Goal: Check status: Check status

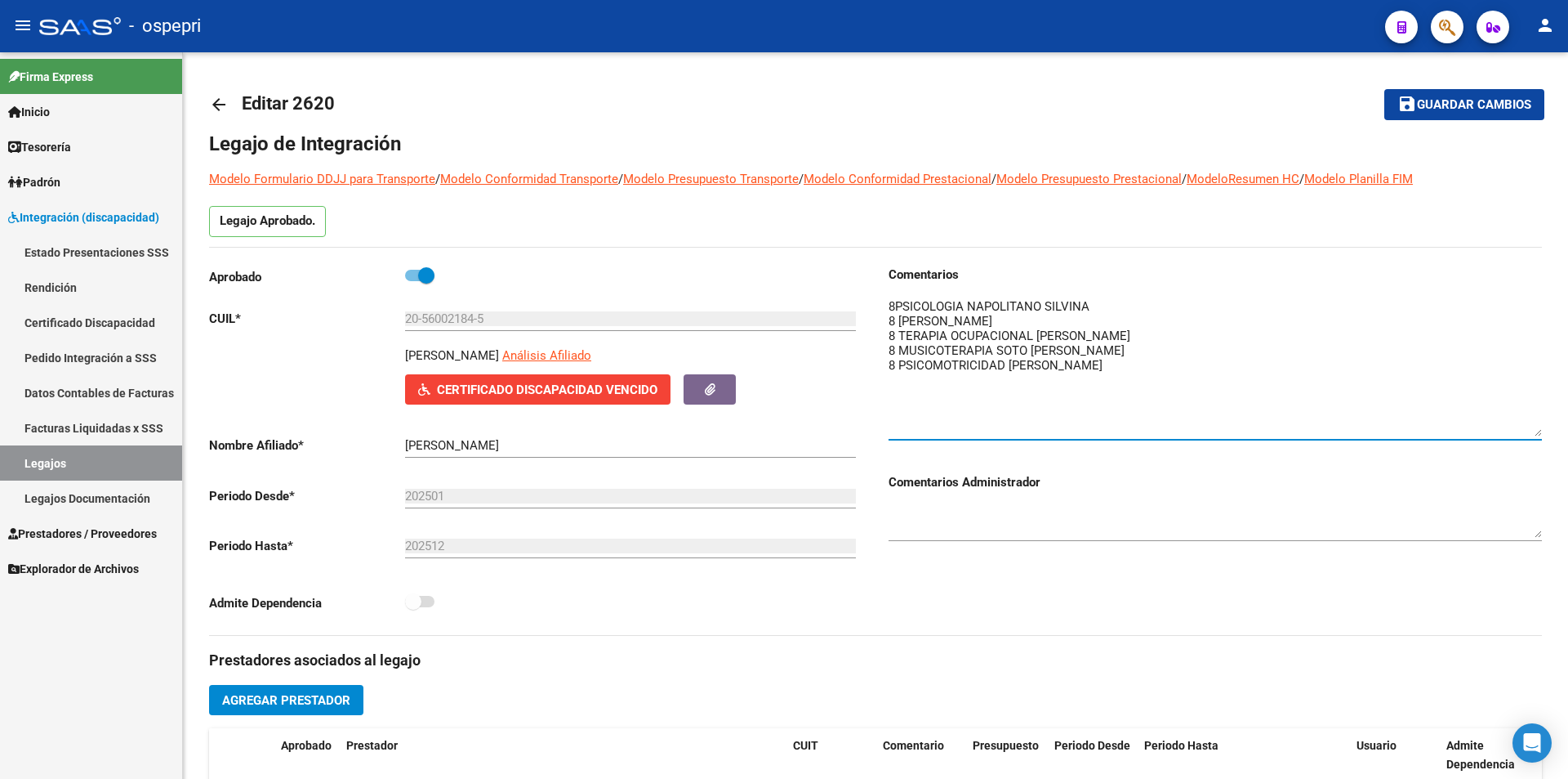
scroll to position [626, 0]
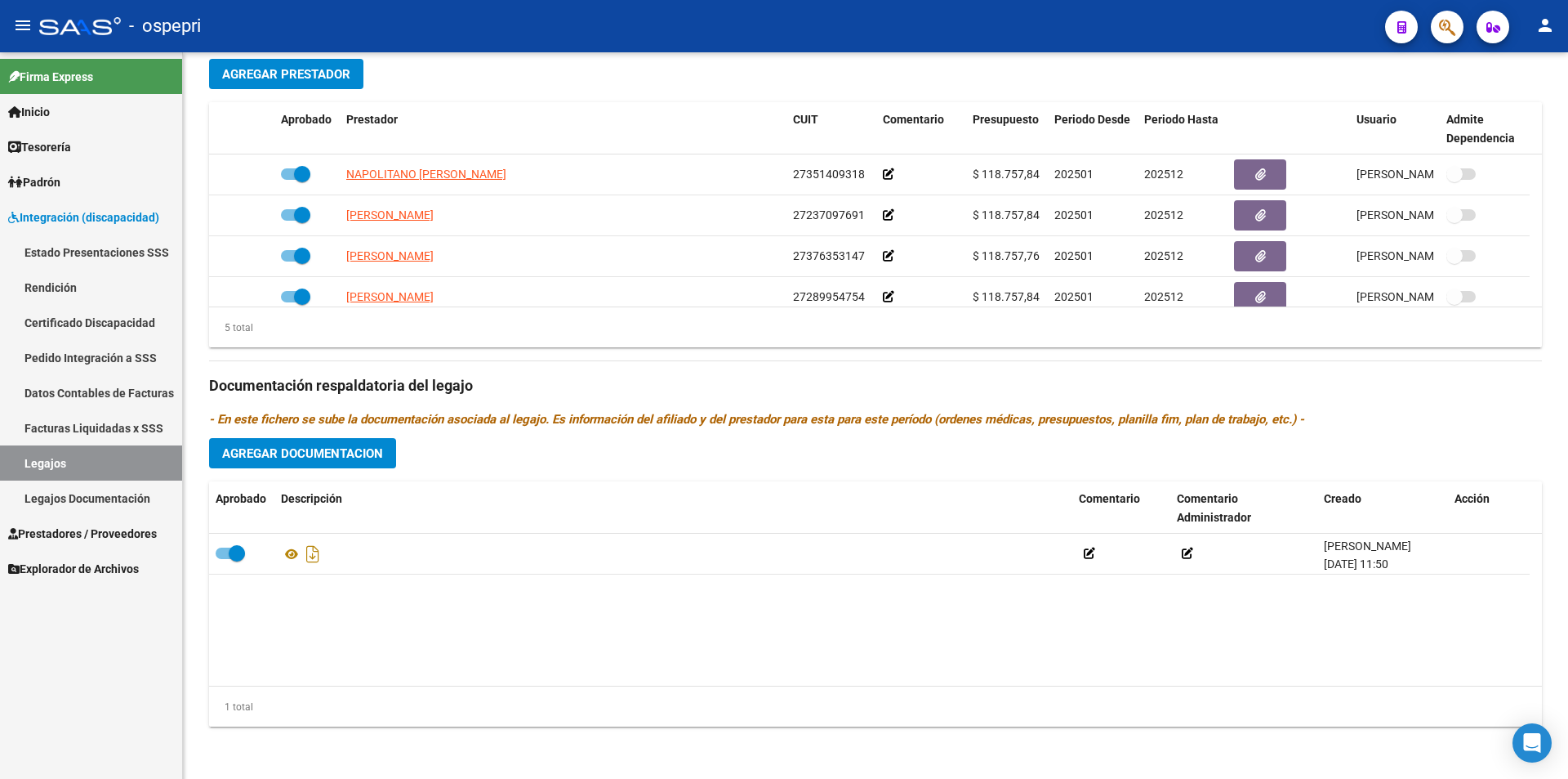
click at [62, 465] on link "Legajos" at bounding box center [90, 463] width 182 height 35
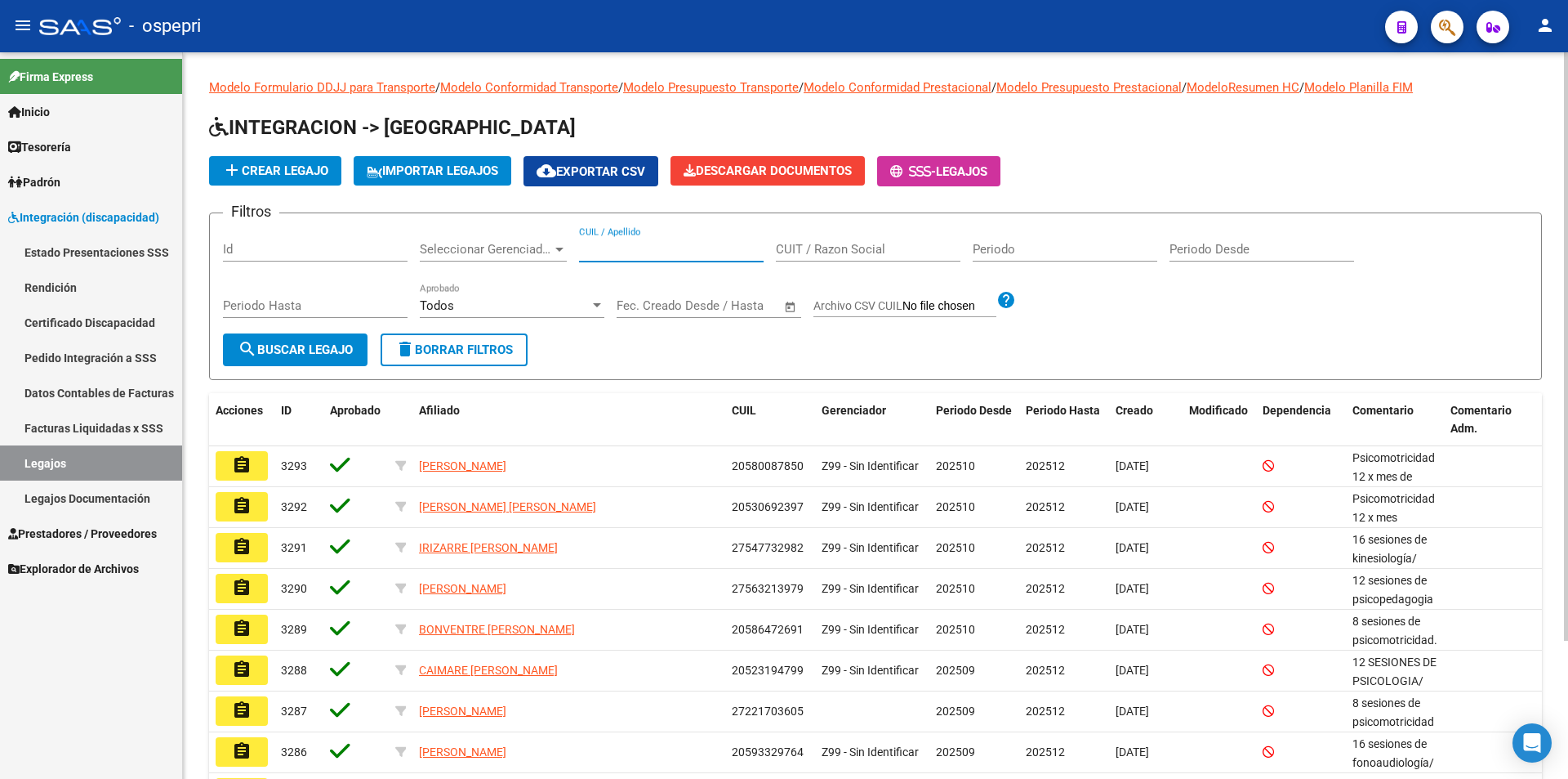
click at [614, 252] on input "CUIL / Apellido" at bounding box center [672, 249] width 184 height 15
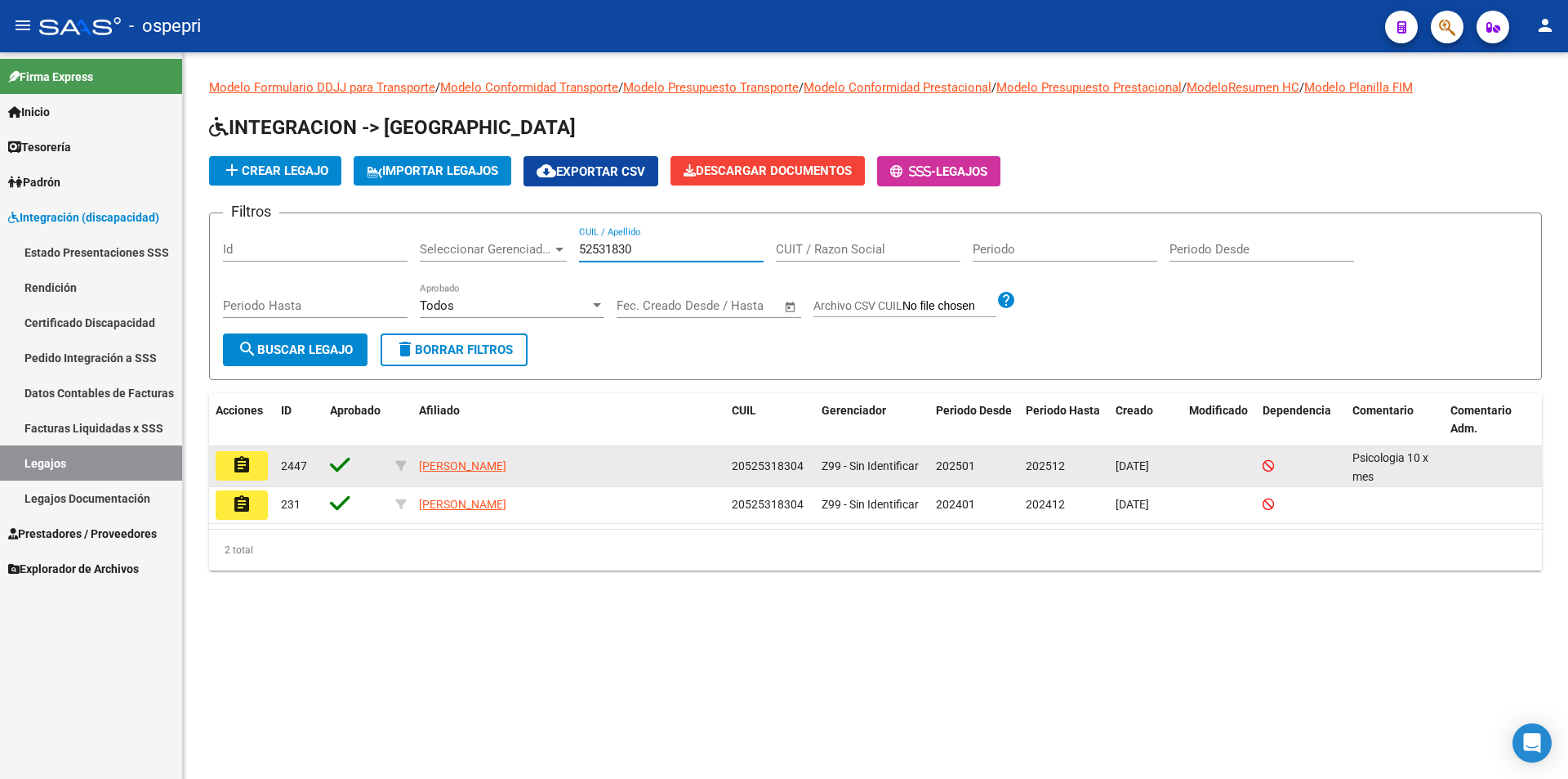
type input "52531830"
click at [241, 469] on mat-icon "assignment" at bounding box center [241, 465] width 19 height 19
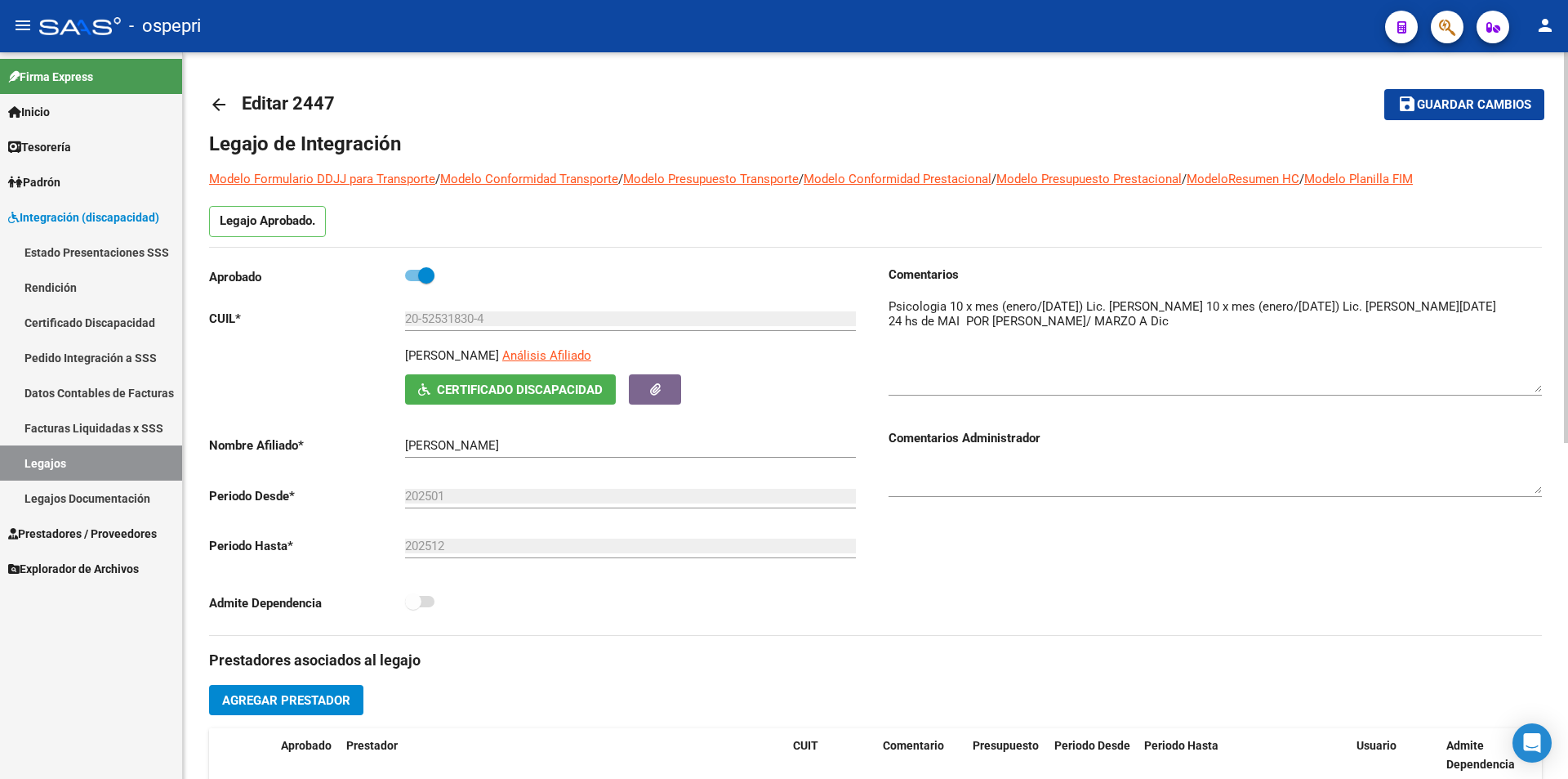
drag, startPoint x: 1533, startPoint y: 327, endPoint x: 1543, endPoint y: 389, distance: 62.8
click at [1543, 389] on div "arrow_back Editar 2447 save Guardar cambios Legajo de Integración Modelo Formul…" at bounding box center [875, 729] width 1385 height 1352
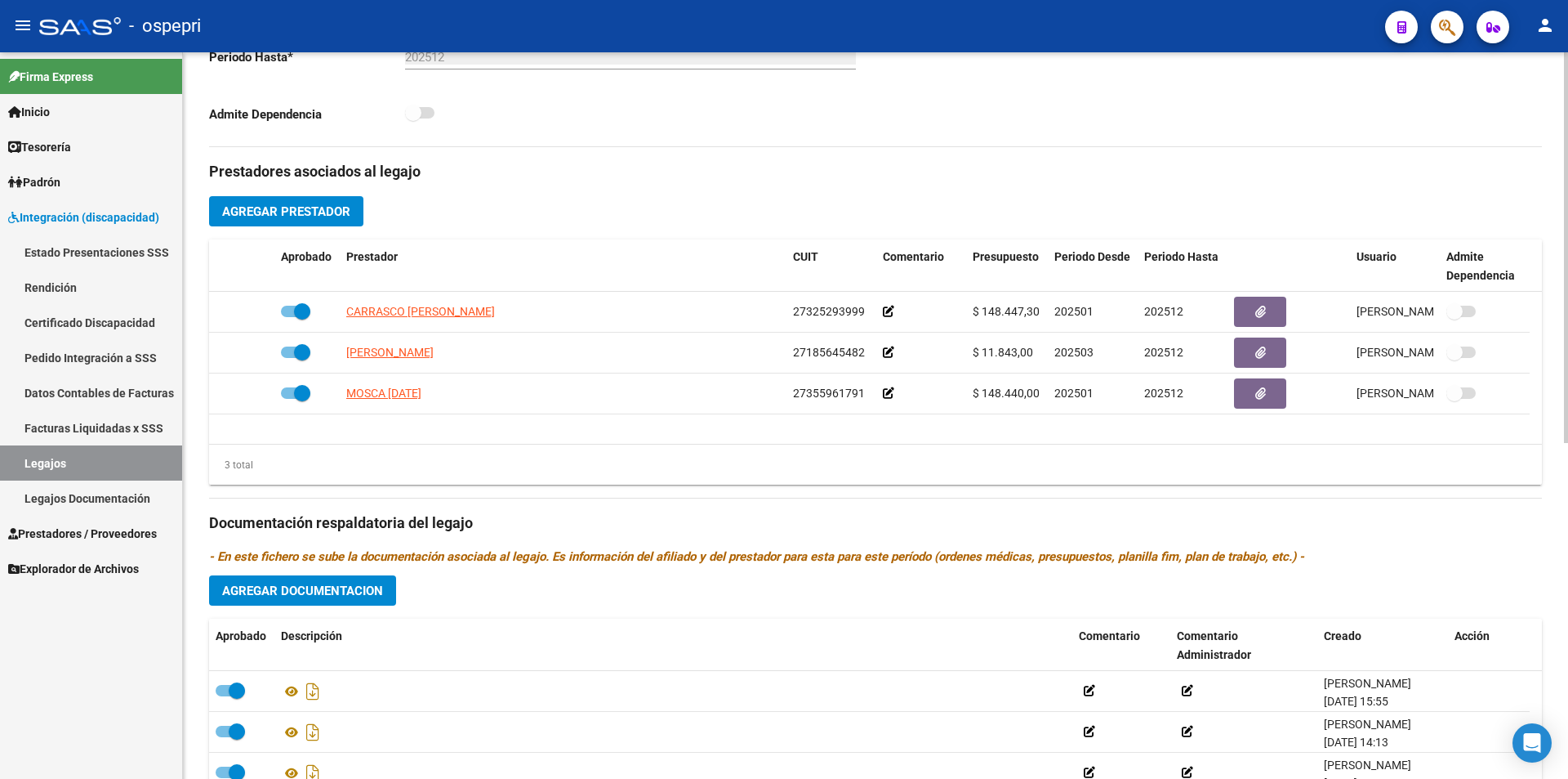
scroll to position [626, 0]
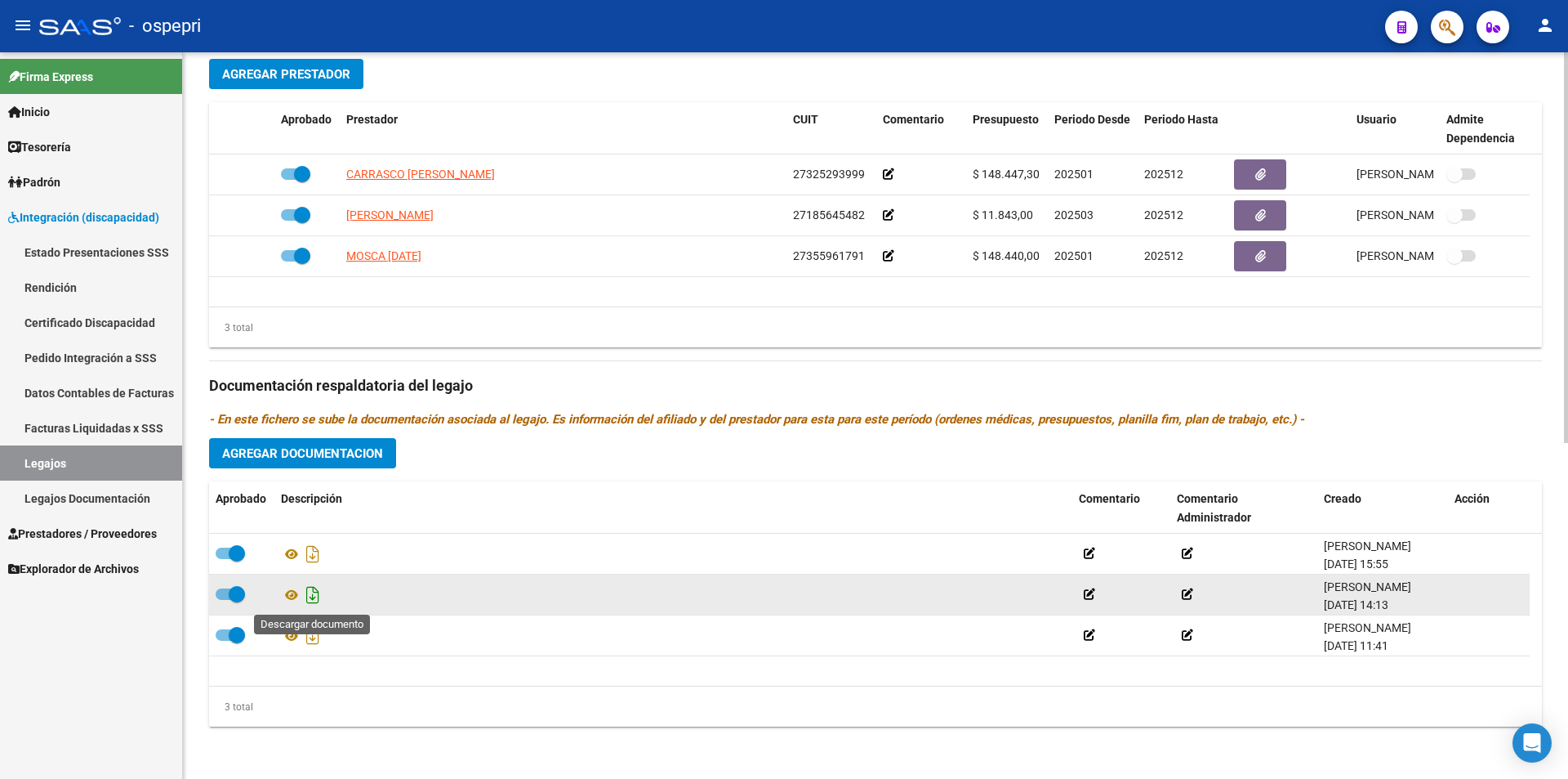
click at [315, 595] on icon "Descargar documento" at bounding box center [313, 595] width 21 height 26
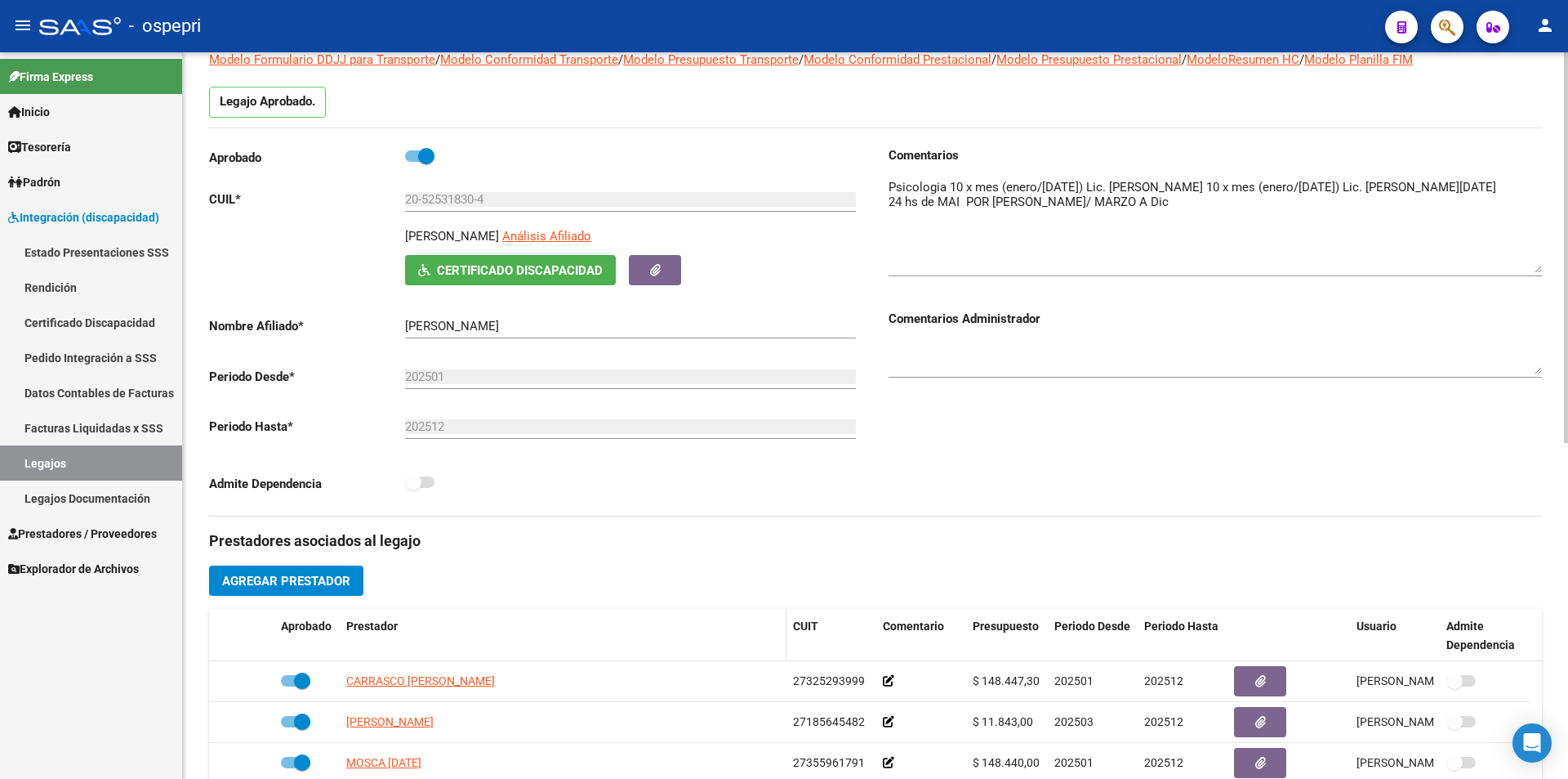
scroll to position [0, 0]
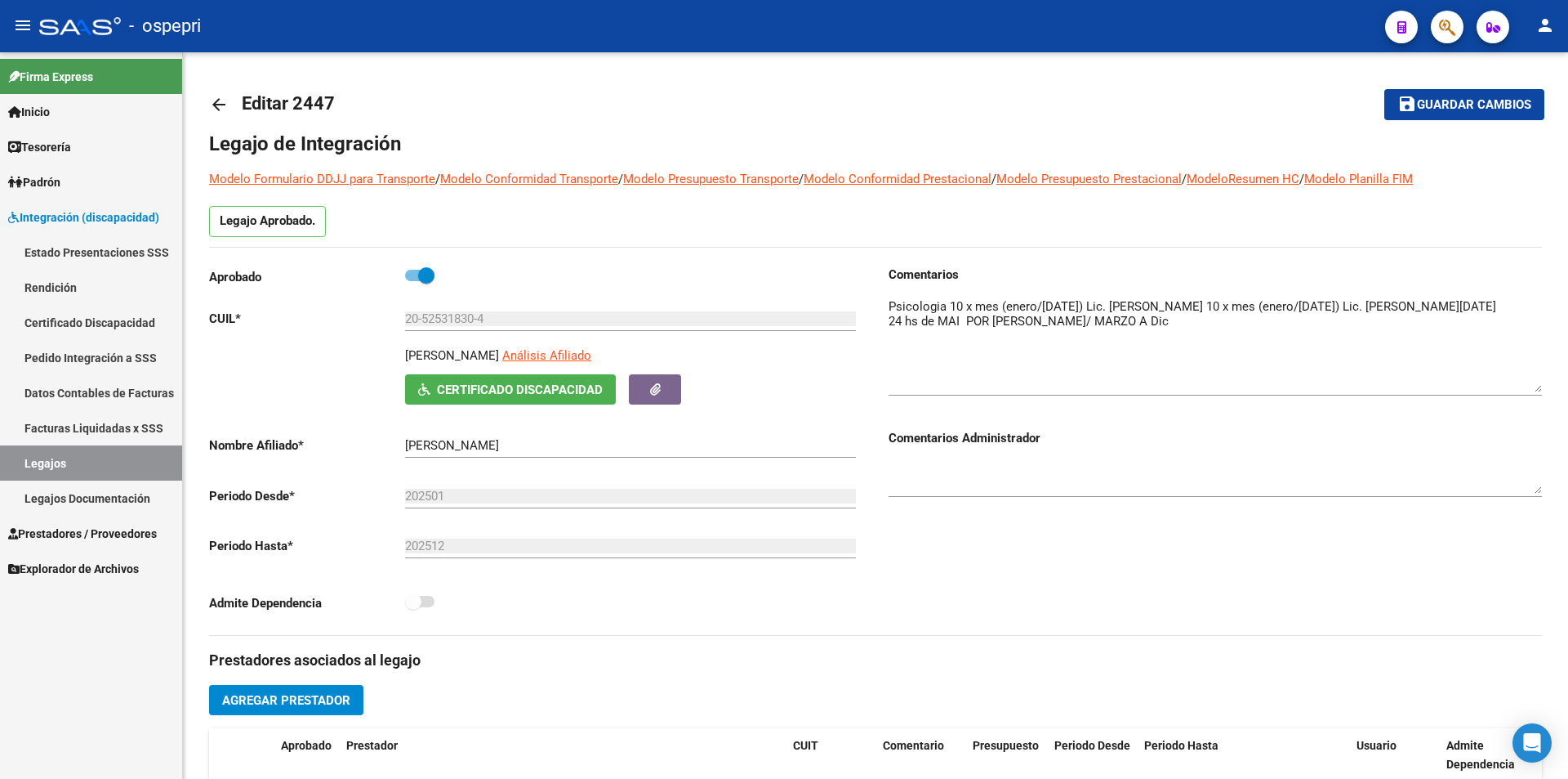
click at [53, 455] on link "Legajos" at bounding box center [90, 463] width 182 height 35
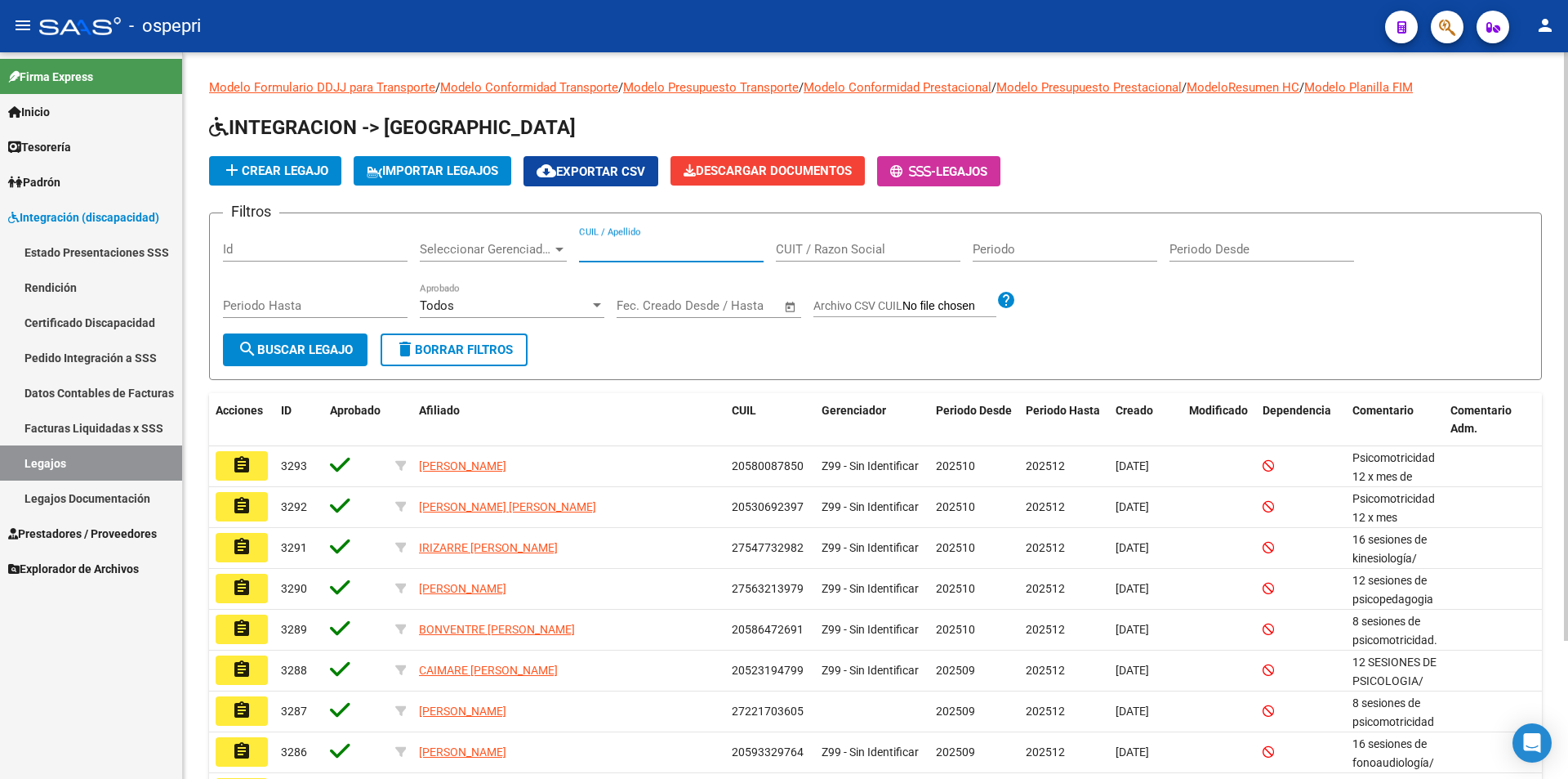
click at [639, 253] on input "CUIL / Apellido" at bounding box center [672, 249] width 184 height 15
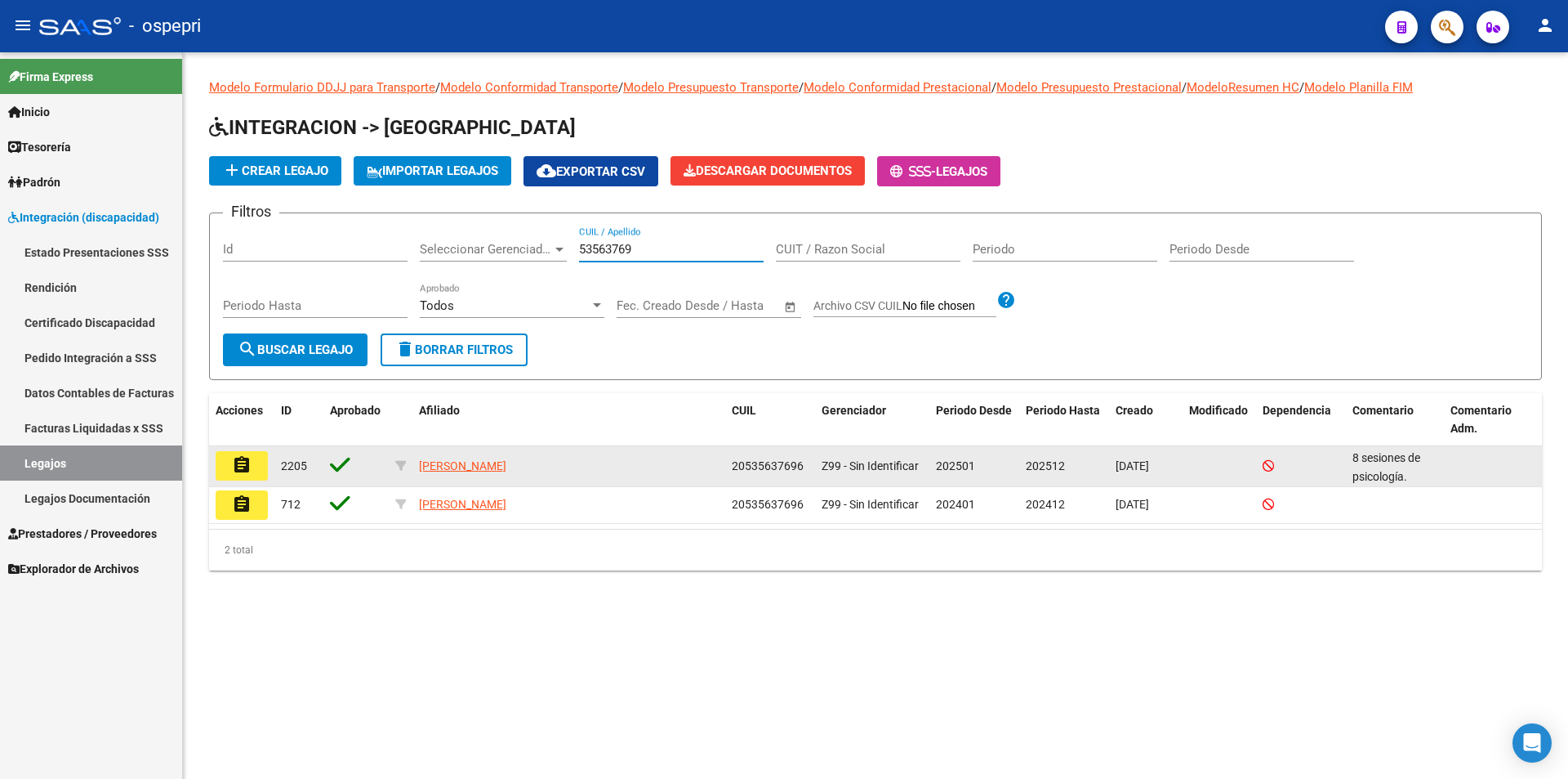
type input "53563769"
click at [239, 465] on mat-icon "assignment" at bounding box center [241, 465] width 19 height 19
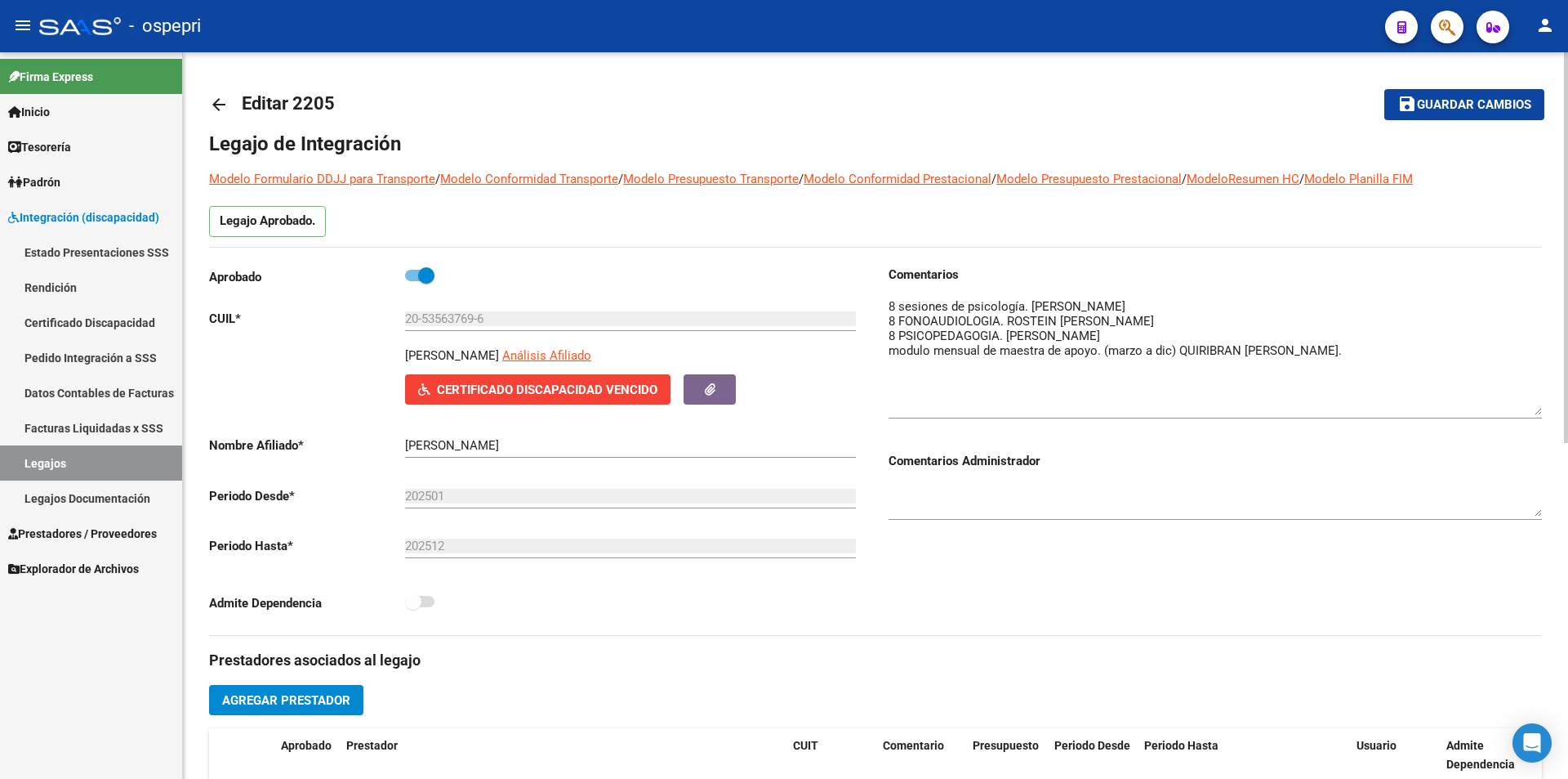
drag, startPoint x: 1530, startPoint y: 329, endPoint x: 1564, endPoint y: 417, distance: 94.3
click at [1564, 417] on div "arrow_back Editar 2205 save Guardar cambios Legajo de Integración Modelo Formul…" at bounding box center [875, 729] width 1385 height 1352
drag, startPoint x: 421, startPoint y: 317, endPoint x: 477, endPoint y: 318, distance: 56.0
click at [477, 318] on input "20-53563769-6" at bounding box center [630, 318] width 451 height 15
click at [475, 316] on input "20-53563769-6" at bounding box center [630, 318] width 451 height 15
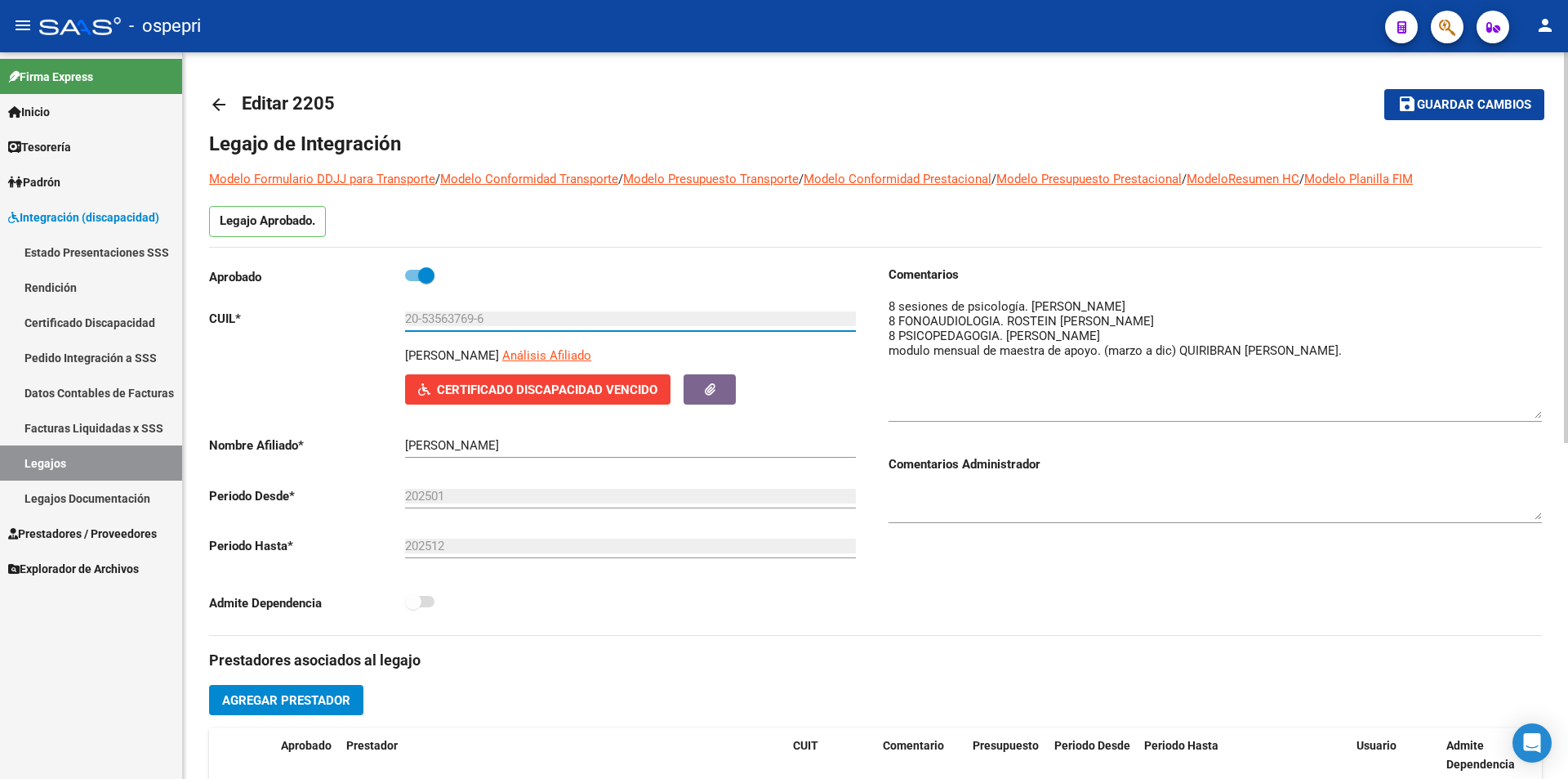
drag, startPoint x: 475, startPoint y: 316, endPoint x: 426, endPoint y: 316, distance: 49.0
click at [426, 316] on input "20-53563769-6" at bounding box center [630, 318] width 451 height 15
click at [499, 324] on input "20-53563769-6" at bounding box center [630, 318] width 451 height 15
drag, startPoint x: 493, startPoint y: 317, endPoint x: 373, endPoint y: 316, distance: 120.0
click at [373, 316] on app-form-text-field "CUIL * 20-53563769-6 Ingresar CUIL" at bounding box center [532, 318] width 647 height 15
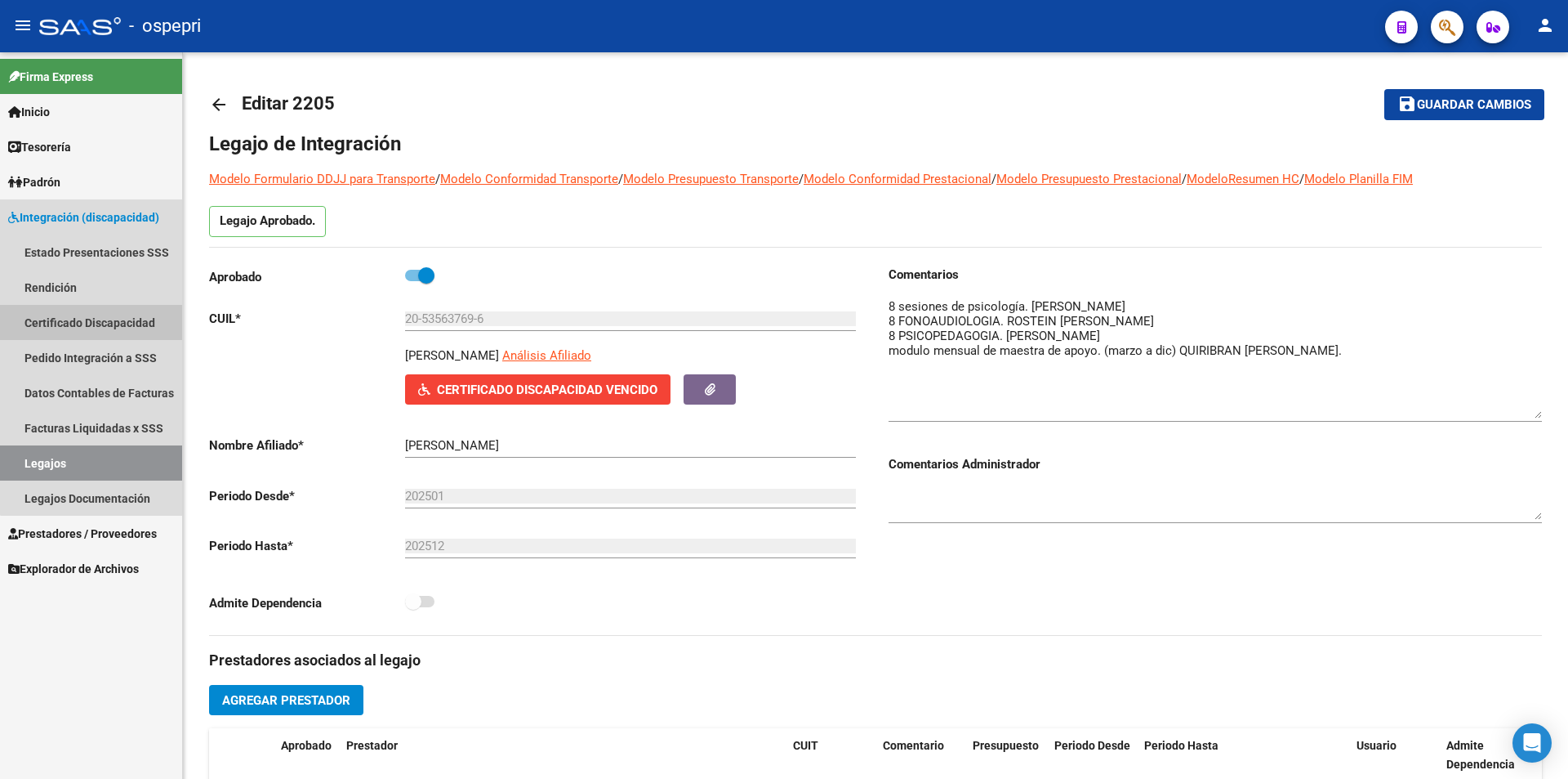
click at [105, 326] on link "Certificado Discapacidad" at bounding box center [90, 322] width 182 height 35
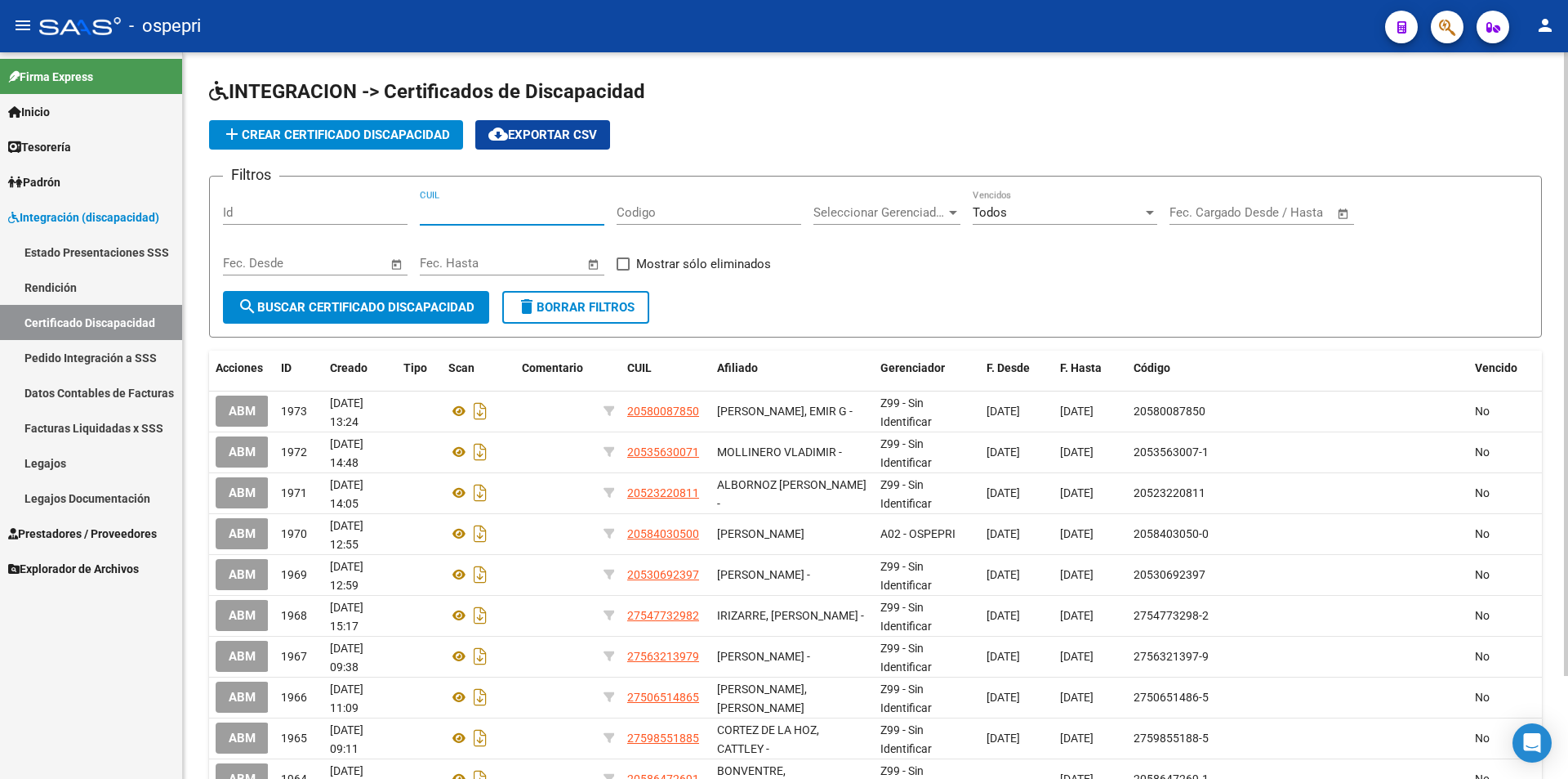
paste input "20-53563769-6"
type input "20-53563769-6"
click at [402, 320] on button "search Buscar Certificado Discapacidad" at bounding box center [356, 307] width 266 height 32
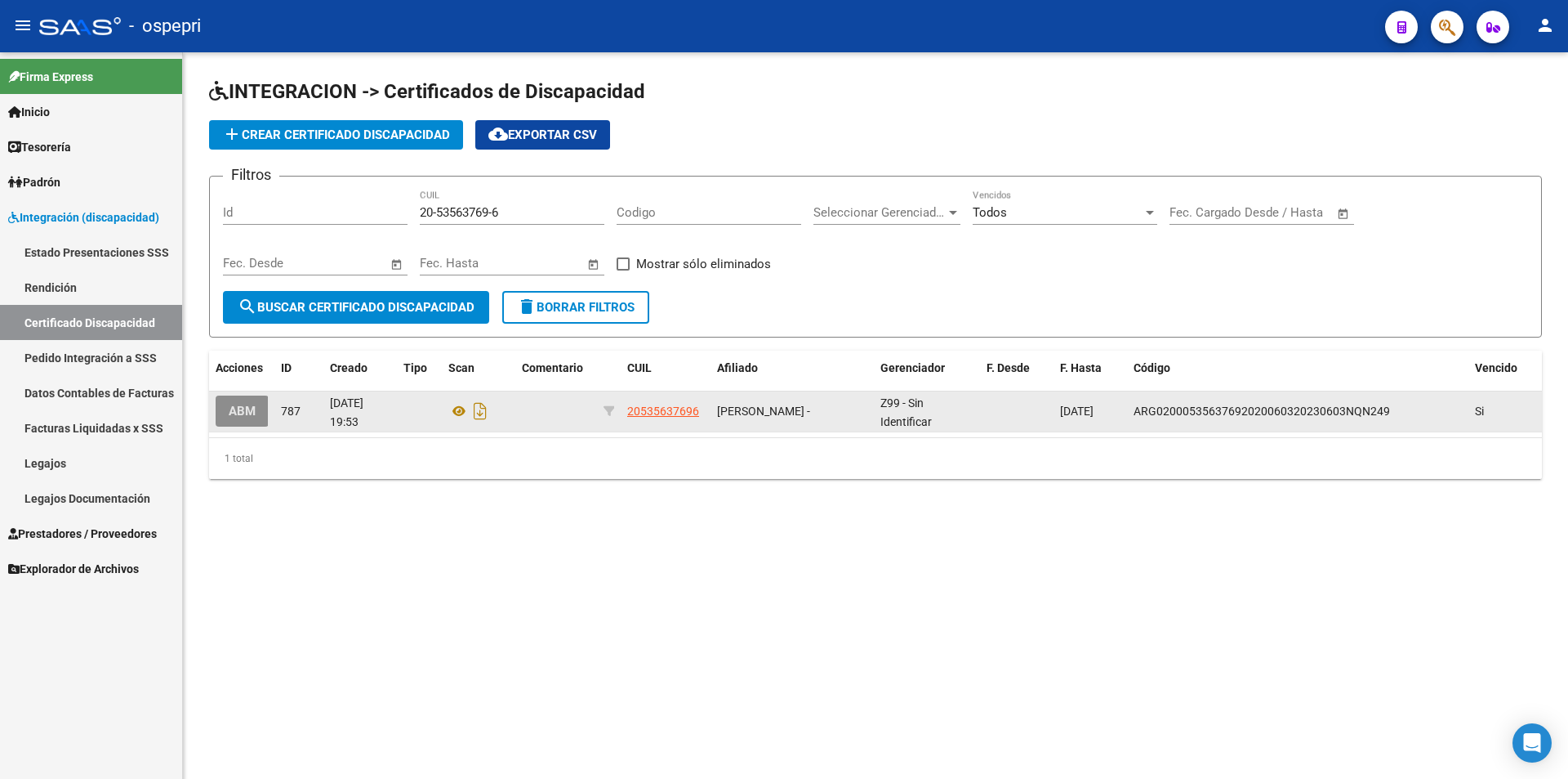
click at [235, 415] on span "ABM" at bounding box center [242, 412] width 27 height 15
